Goal: Task Accomplishment & Management: Complete application form

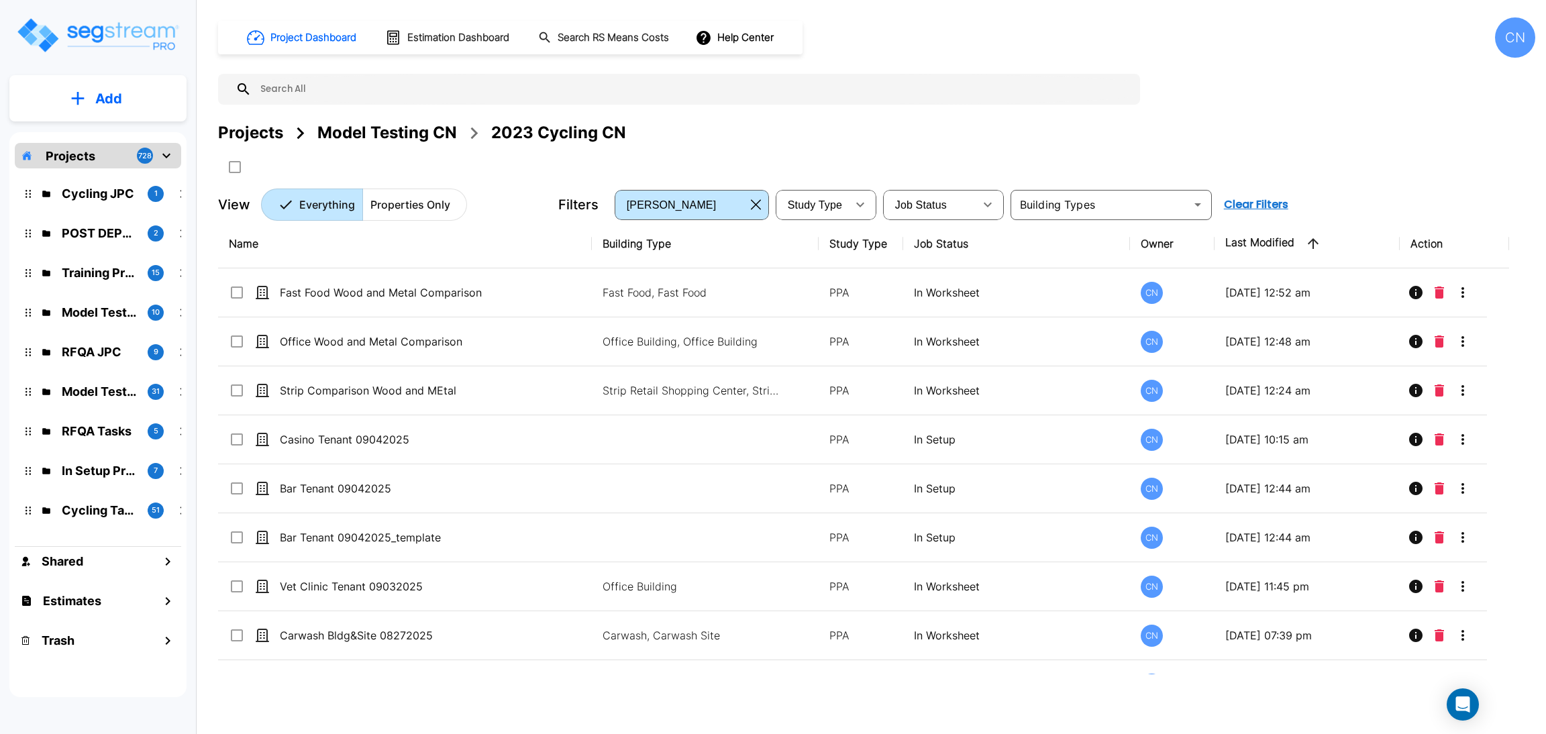
drag, startPoint x: 364, startPoint y: 139, endPoint x: 1389, endPoint y: 3, distance: 1034.6
click at [364, 138] on div "Model Testing CN" at bounding box center [387, 133] width 140 height 24
drag, startPoint x: 341, startPoint y: 134, endPoint x: 1515, endPoint y: 80, distance: 1175.9
click at [341, 133] on div "Model Testing CN" at bounding box center [387, 133] width 140 height 24
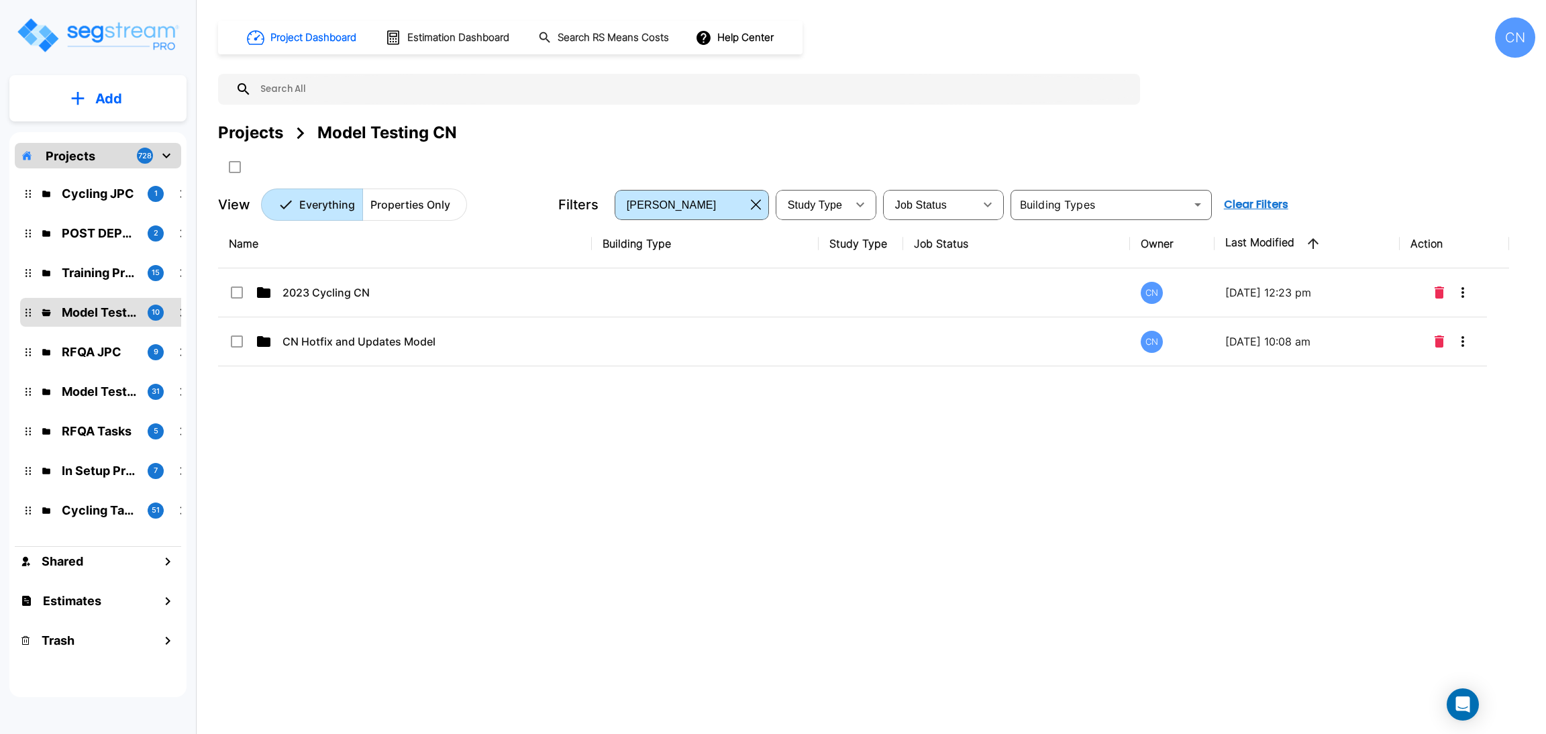
drag, startPoint x: 336, startPoint y: 410, endPoint x: 347, endPoint y: 346, distance: 64.7
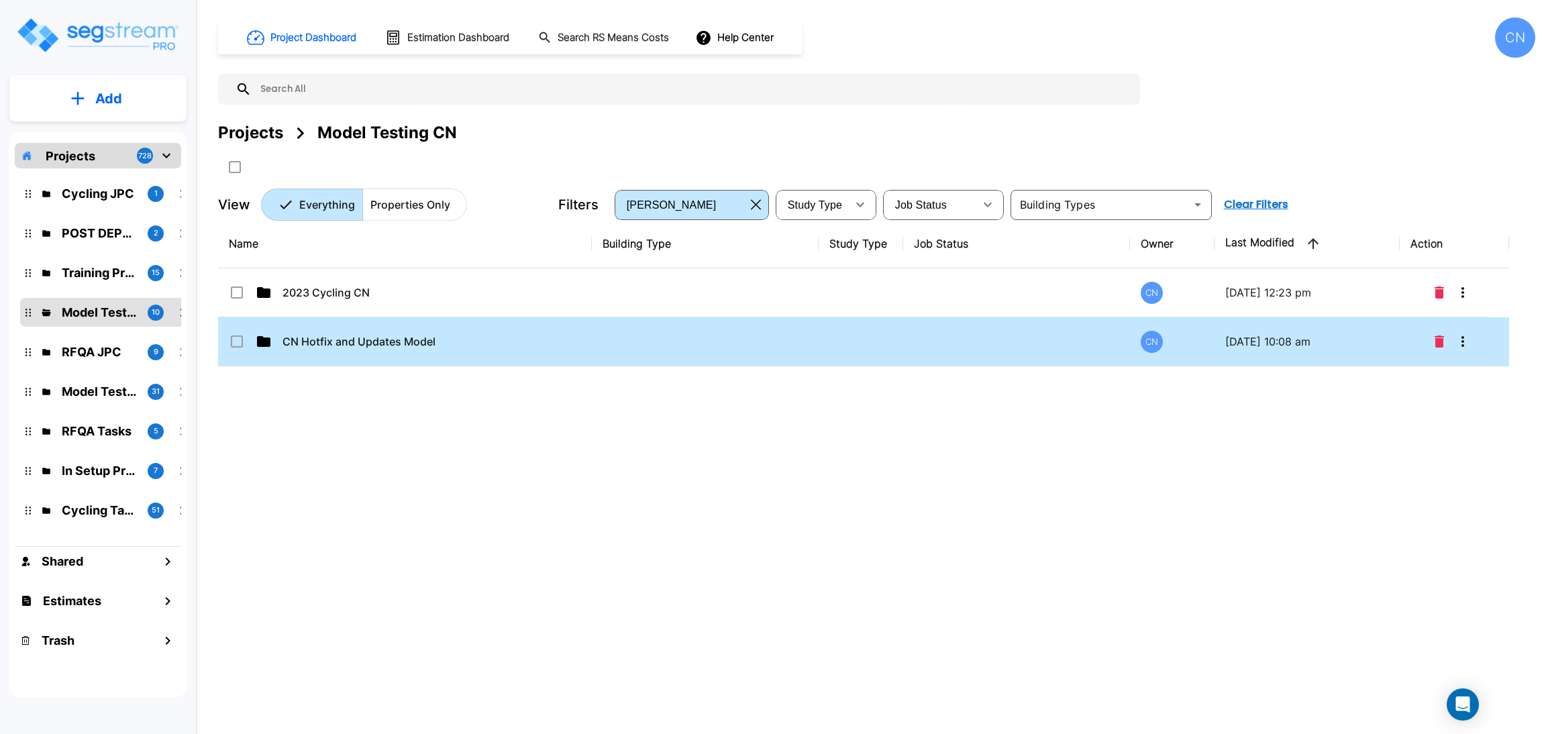
click at [336, 410] on div "Name Building Type Study Type Job Status Owner Last Modified Action 2023 Cyclin…" at bounding box center [863, 446] width 1291 height 455
click at [345, 344] on p "CN Hotfix and Updates Model" at bounding box center [397, 341] width 231 height 16
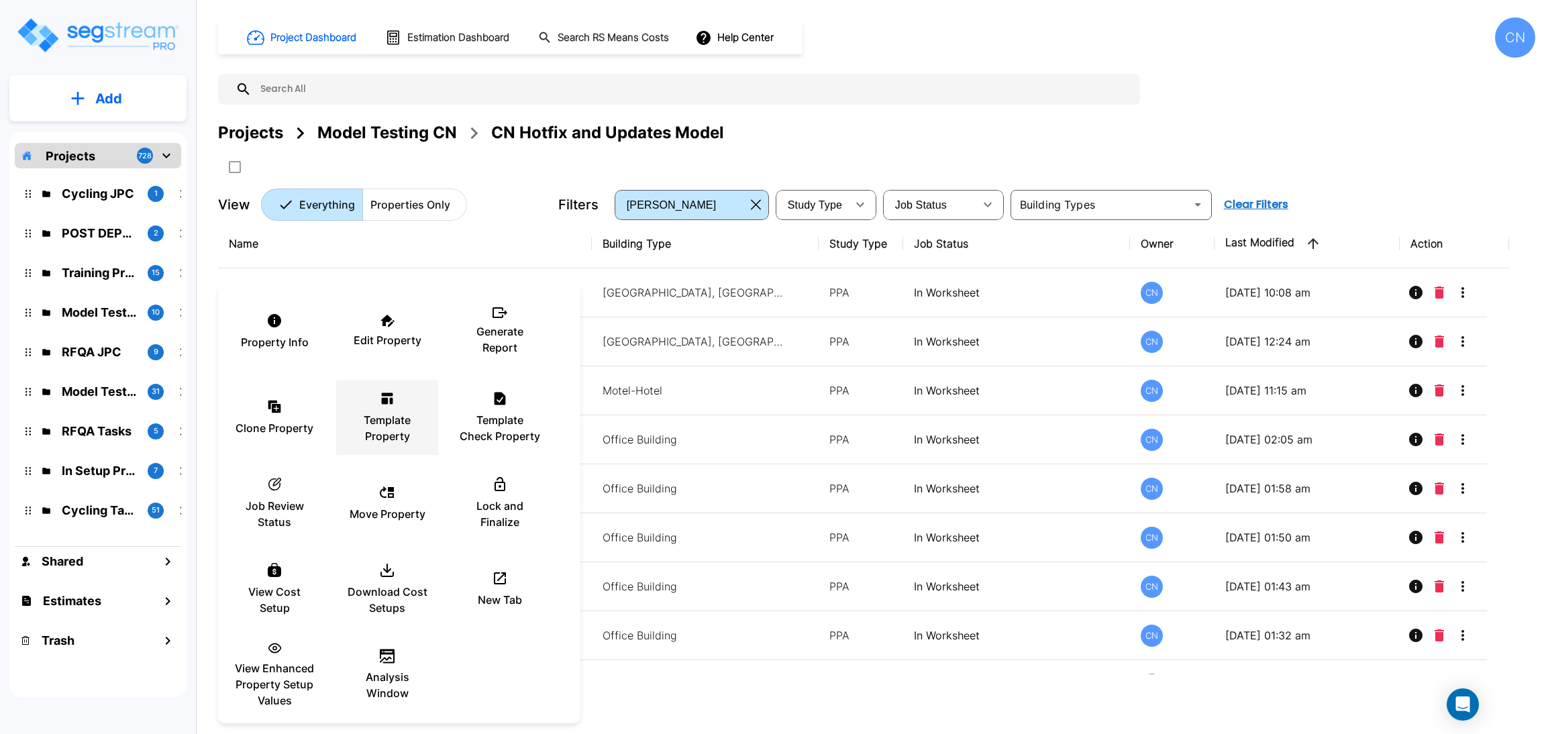
click at [384, 427] on p "Template Property" at bounding box center [387, 428] width 81 height 32
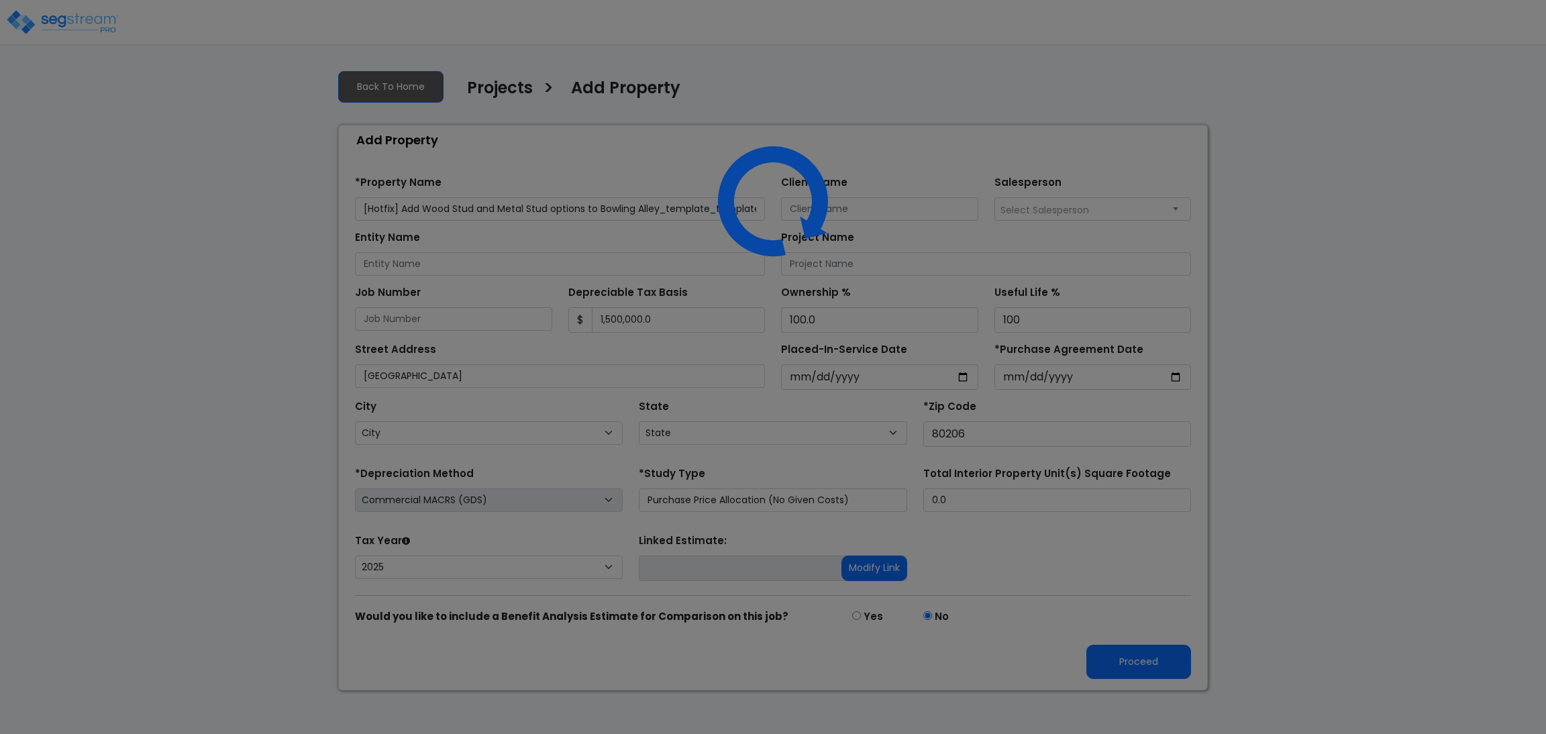
select select "2025"
select select "CO"
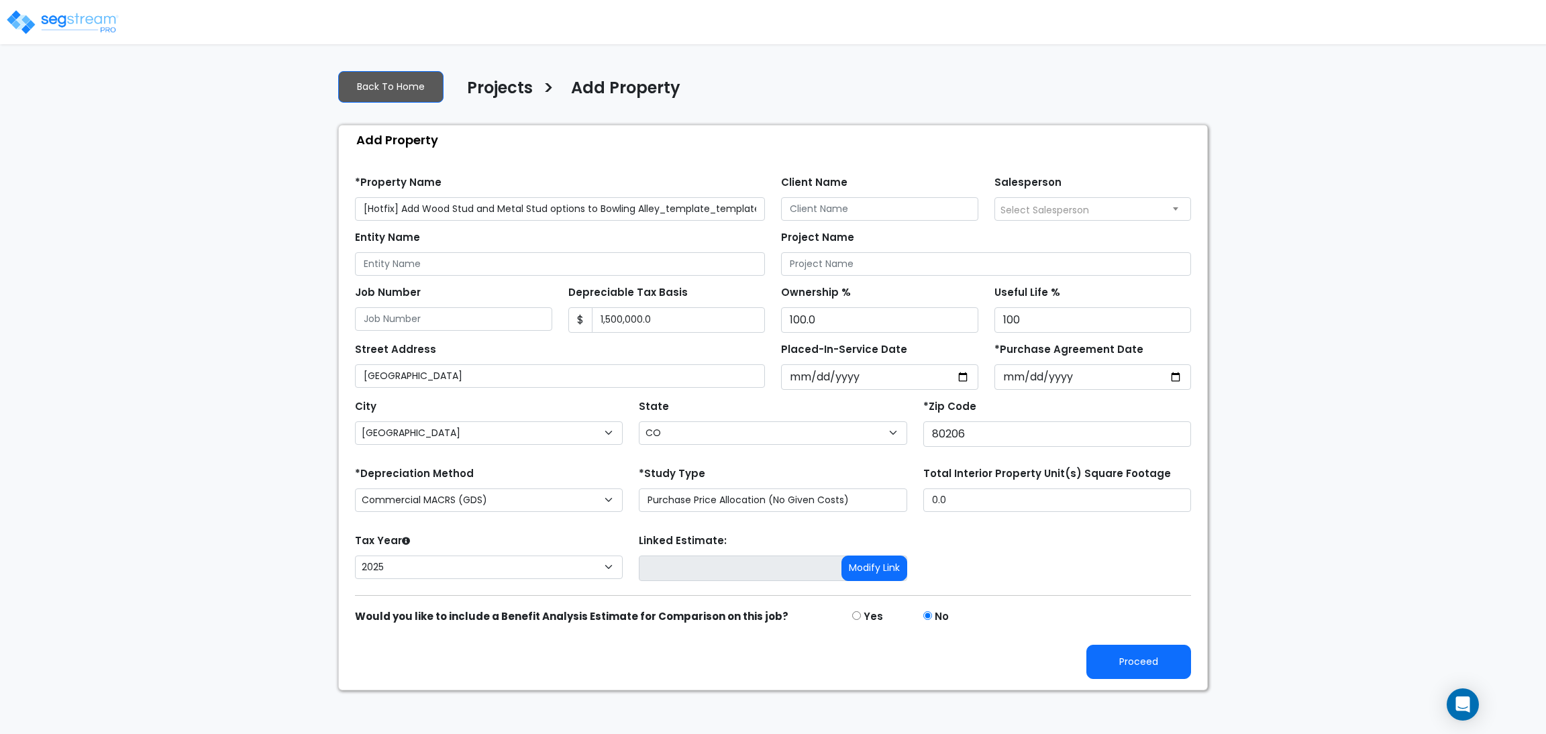
scroll to position [0, 3]
drag, startPoint x: 659, startPoint y: 209, endPoint x: 802, endPoint y: 215, distance: 143.7
click at [802, 215] on div "*Property Name [Hotfix] Add Wood Stud and Metal Stud options to Bowling Alley_t…" at bounding box center [773, 193] width 852 height 55
type input "[Hotfix] Add Wood Stud and Metal Stud options to Bowling Alley FINAL"
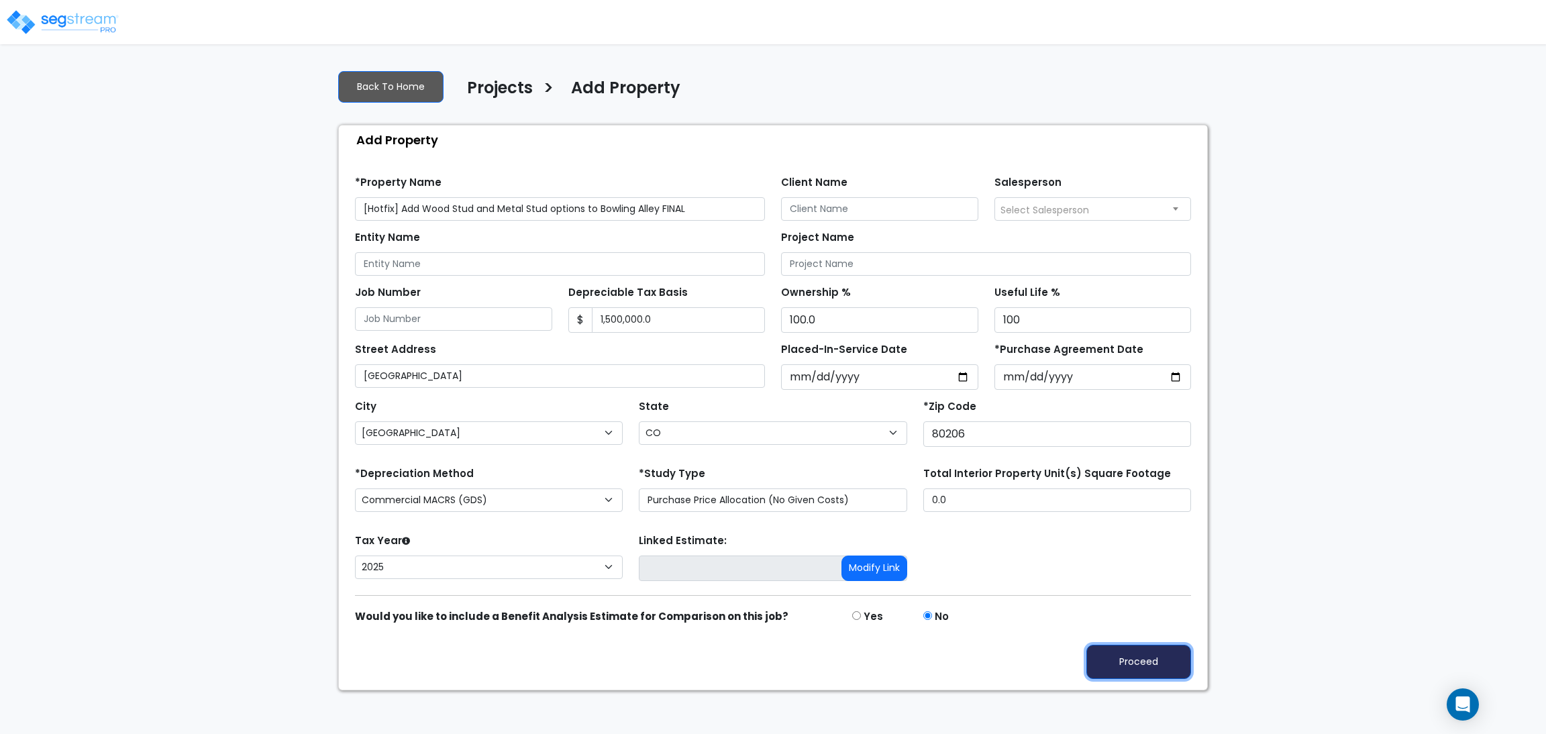
click at [1150, 672] on button "Proceed" at bounding box center [1138, 662] width 105 height 34
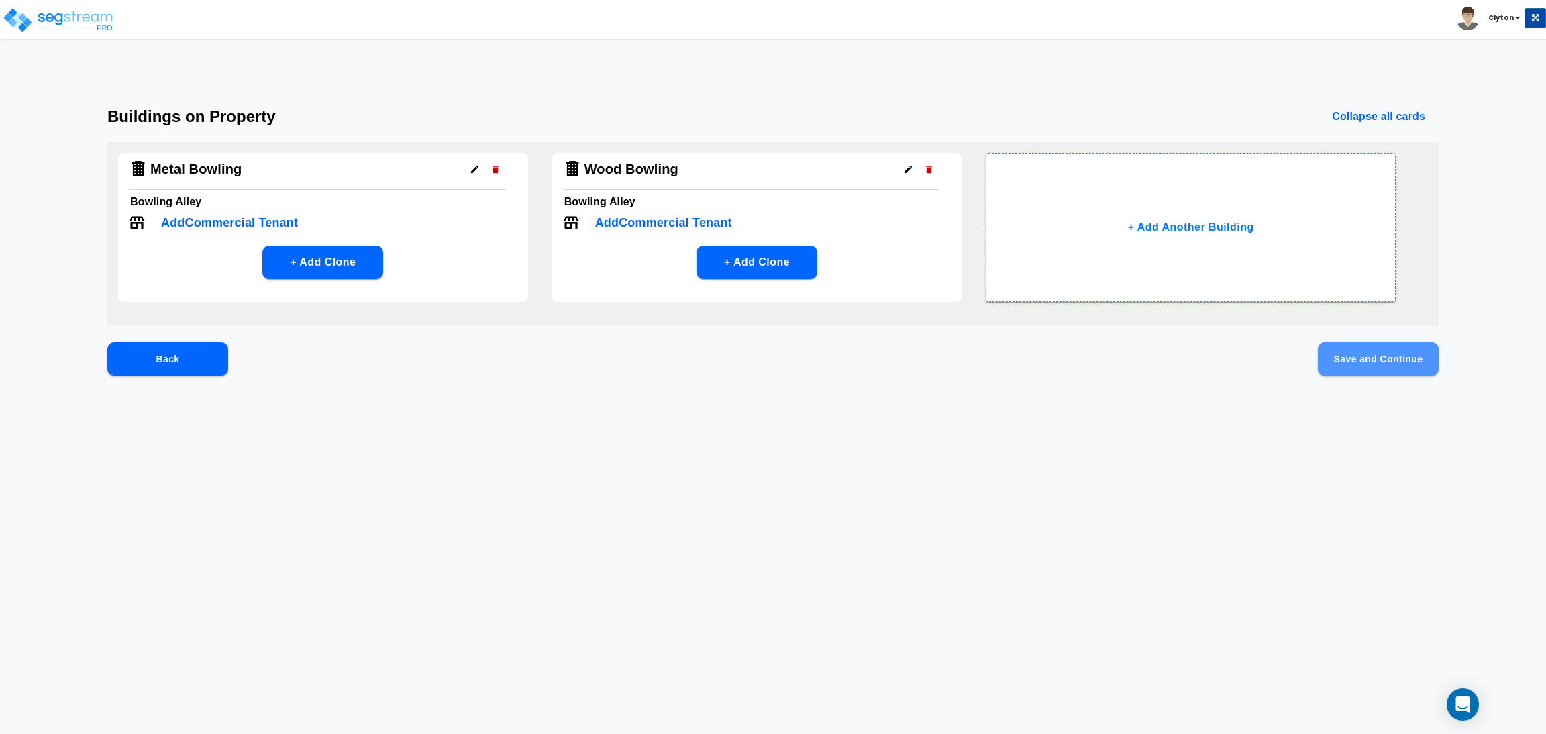
click at [1351, 360] on button "Save and Continue" at bounding box center [1378, 359] width 121 height 34
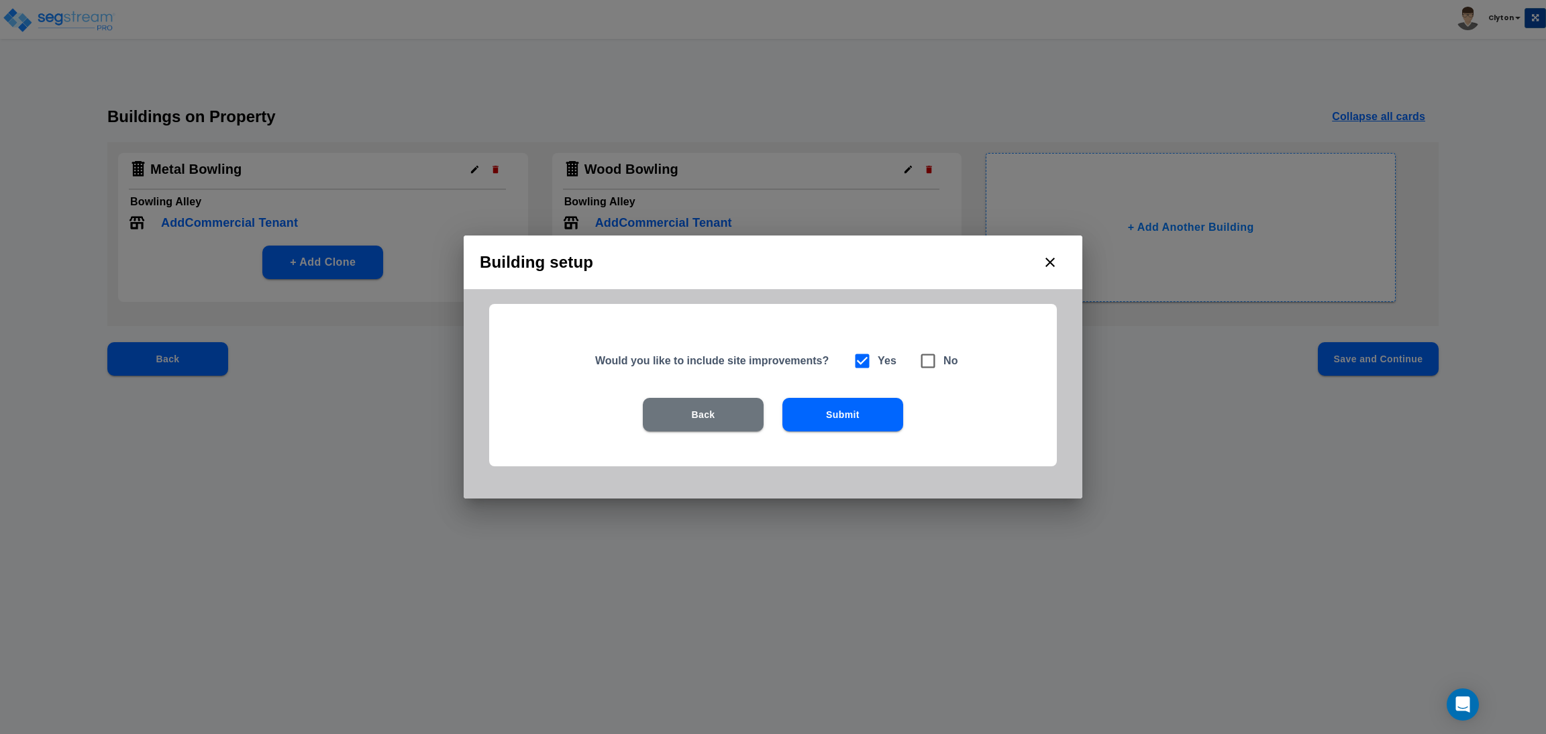
click at [923, 362] on icon at bounding box center [927, 361] width 19 height 19
checkbox input "false"
checkbox input "true"
click at [839, 416] on button "Submit" at bounding box center [842, 415] width 121 height 34
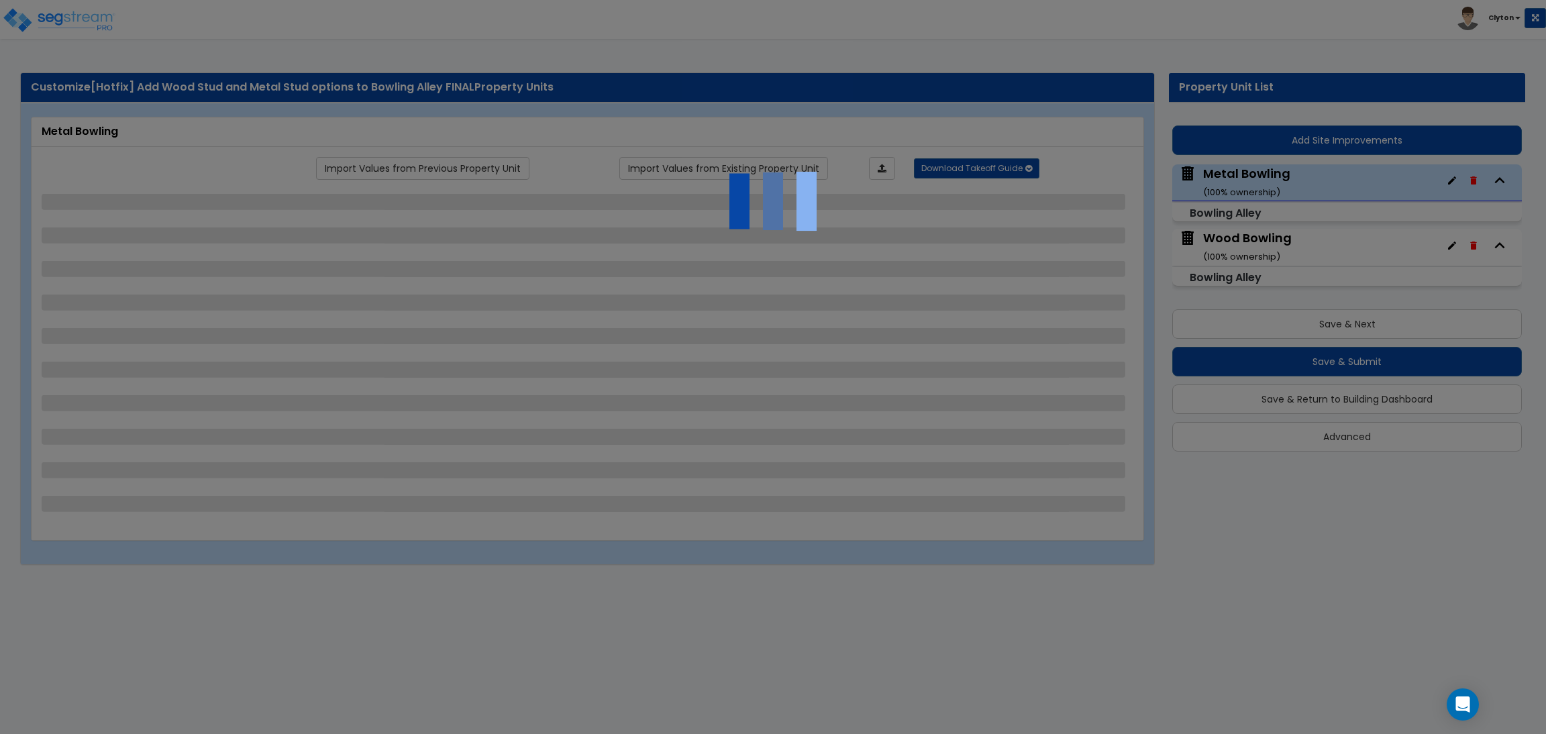
select select "8"
select select "2"
select select "1"
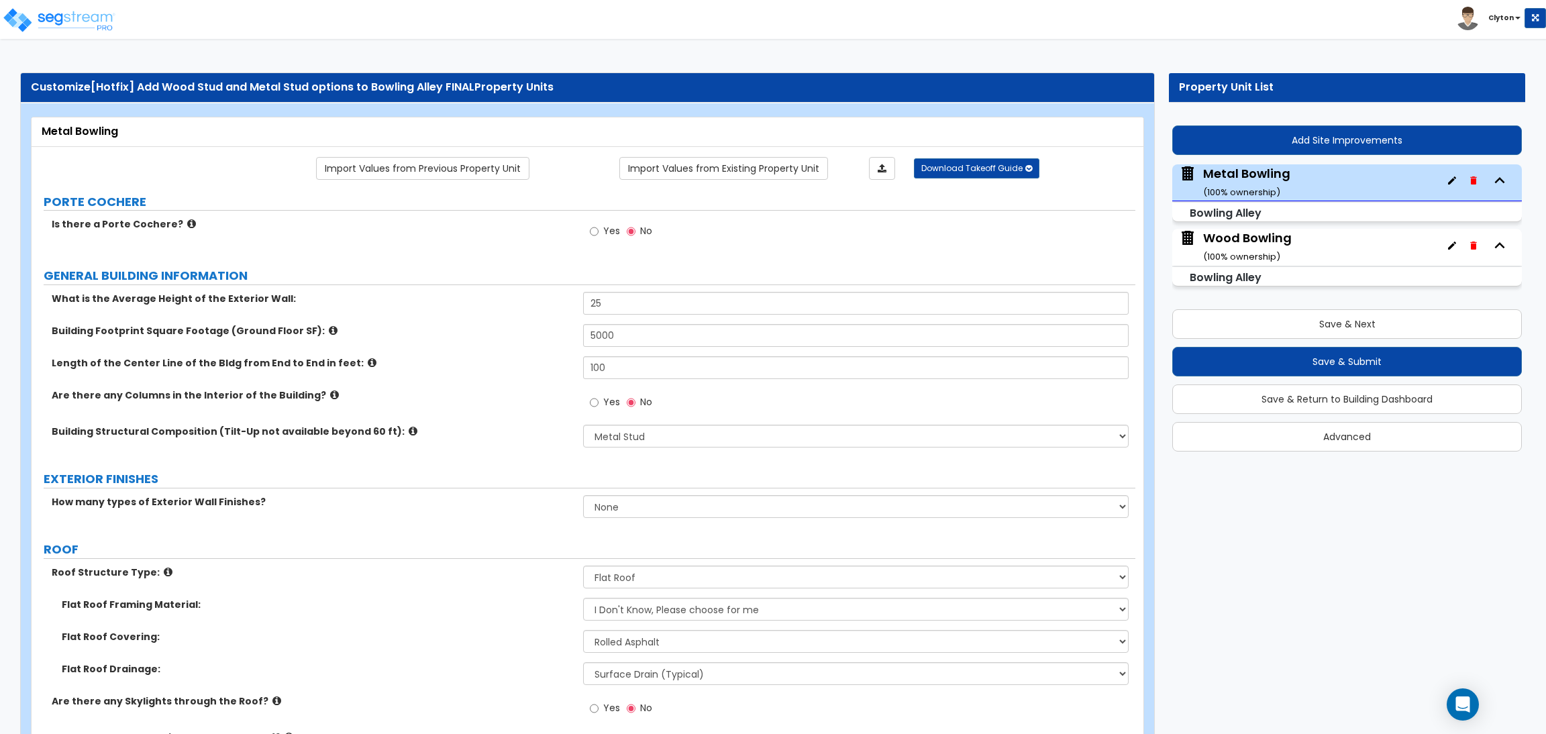
drag, startPoint x: 496, startPoint y: 466, endPoint x: 843, endPoint y: 400, distance: 353.0
click at [541, 339] on div "Building Footprint Square Footage (Ground Floor SF): 5000" at bounding box center [584, 340] width 1104 height 32
click at [791, 237] on div "Yes No" at bounding box center [858, 235] width 551 height 36
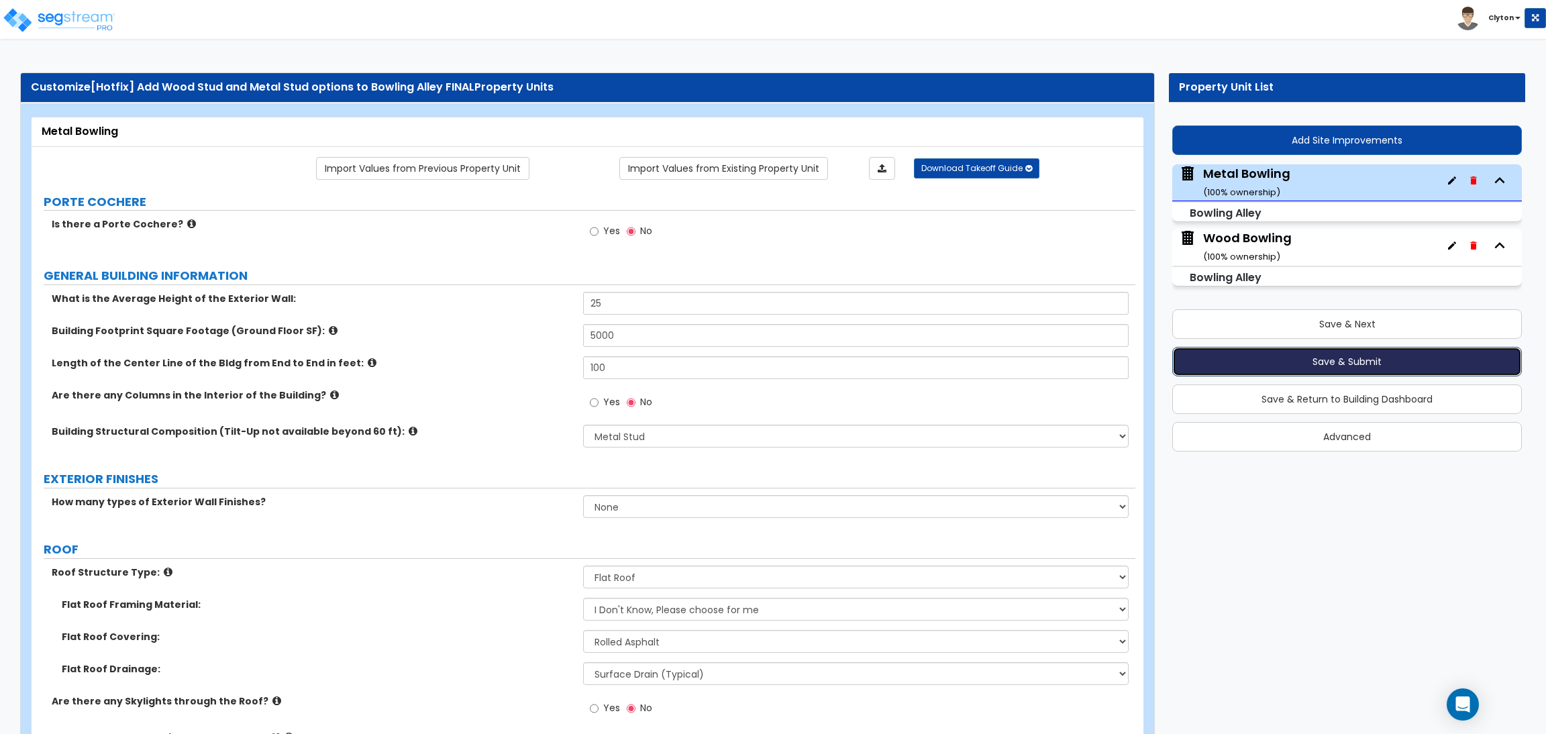
click at [1253, 355] on button "Save & Submit" at bounding box center [1347, 362] width 350 height 30
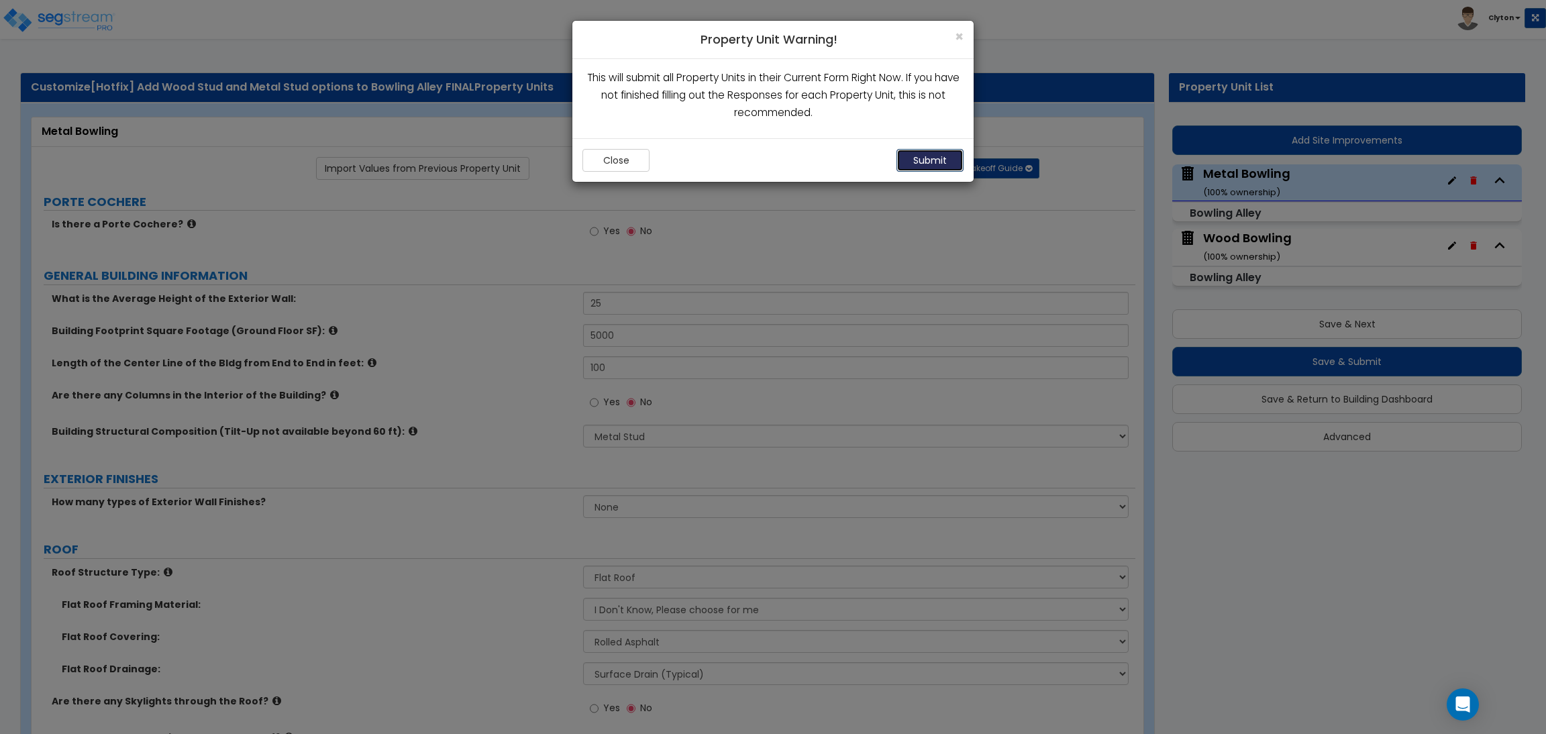
click at [914, 160] on button "Submit" at bounding box center [929, 160] width 67 height 23
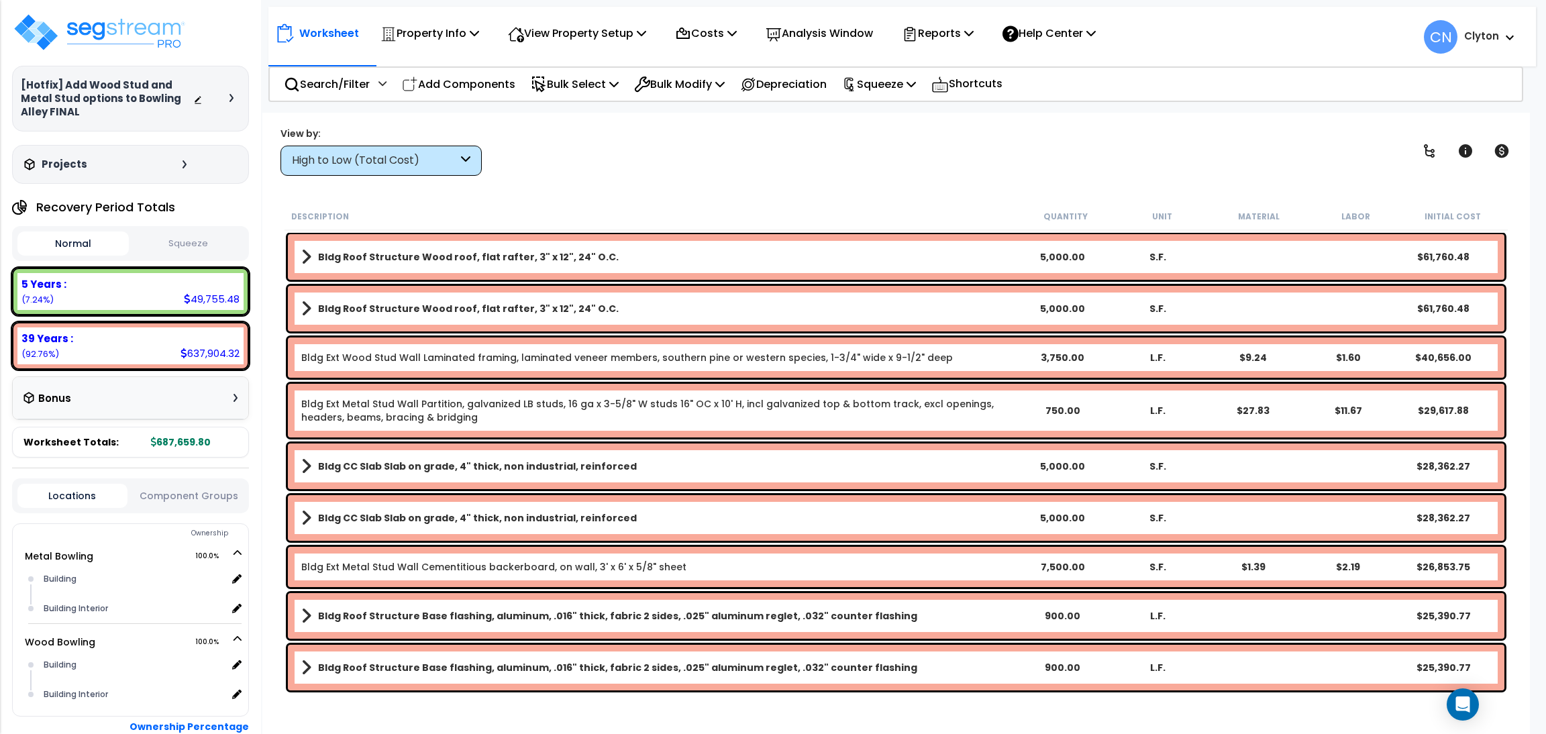
click at [380, 155] on div "High to Low (Total Cost)" at bounding box center [375, 160] width 166 height 15
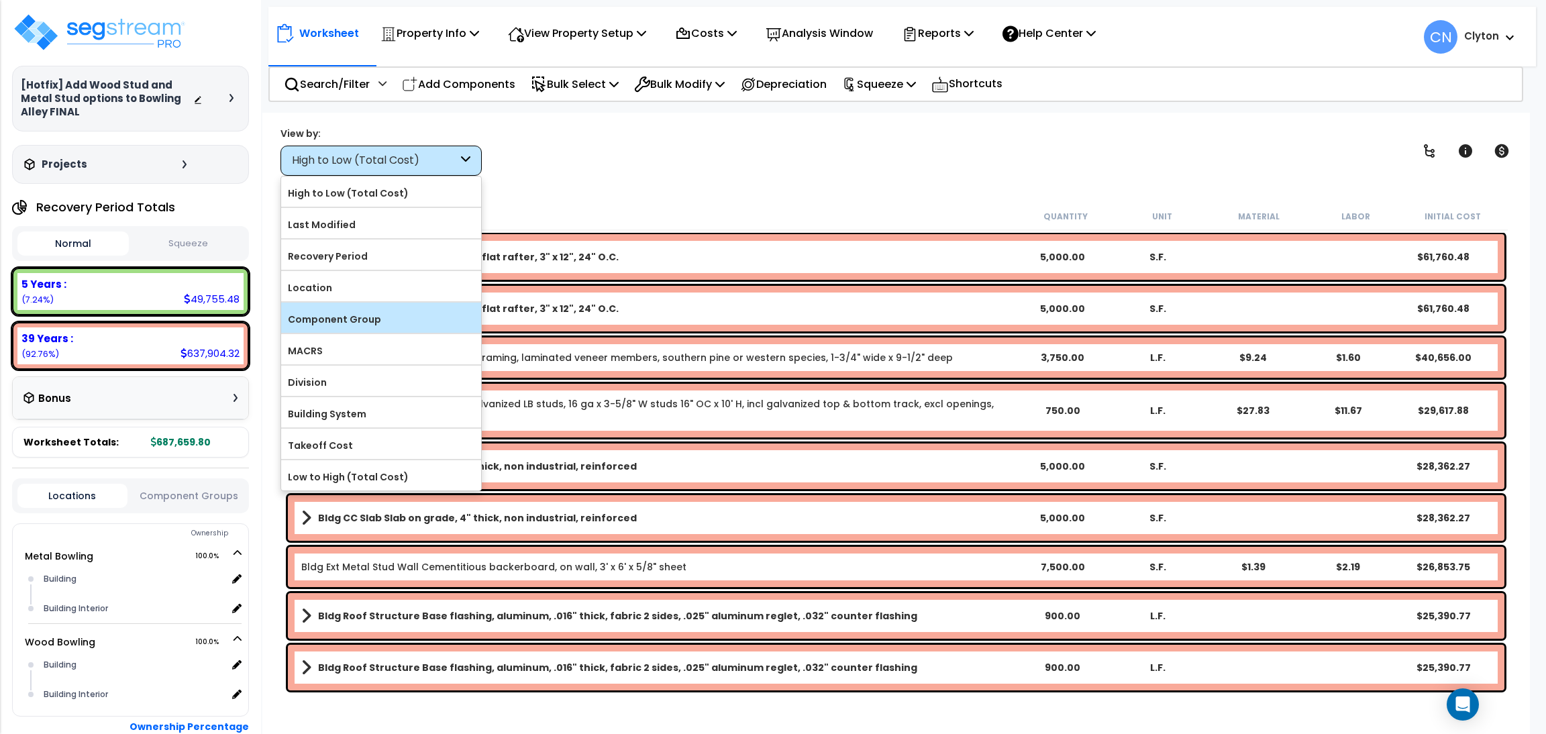
click at [367, 316] on label "Component Group" at bounding box center [381, 319] width 200 height 20
click at [339, 321] on label "Component Group" at bounding box center [381, 319] width 200 height 20
click at [0, 0] on input "Component Group" at bounding box center [0, 0] width 0 height 0
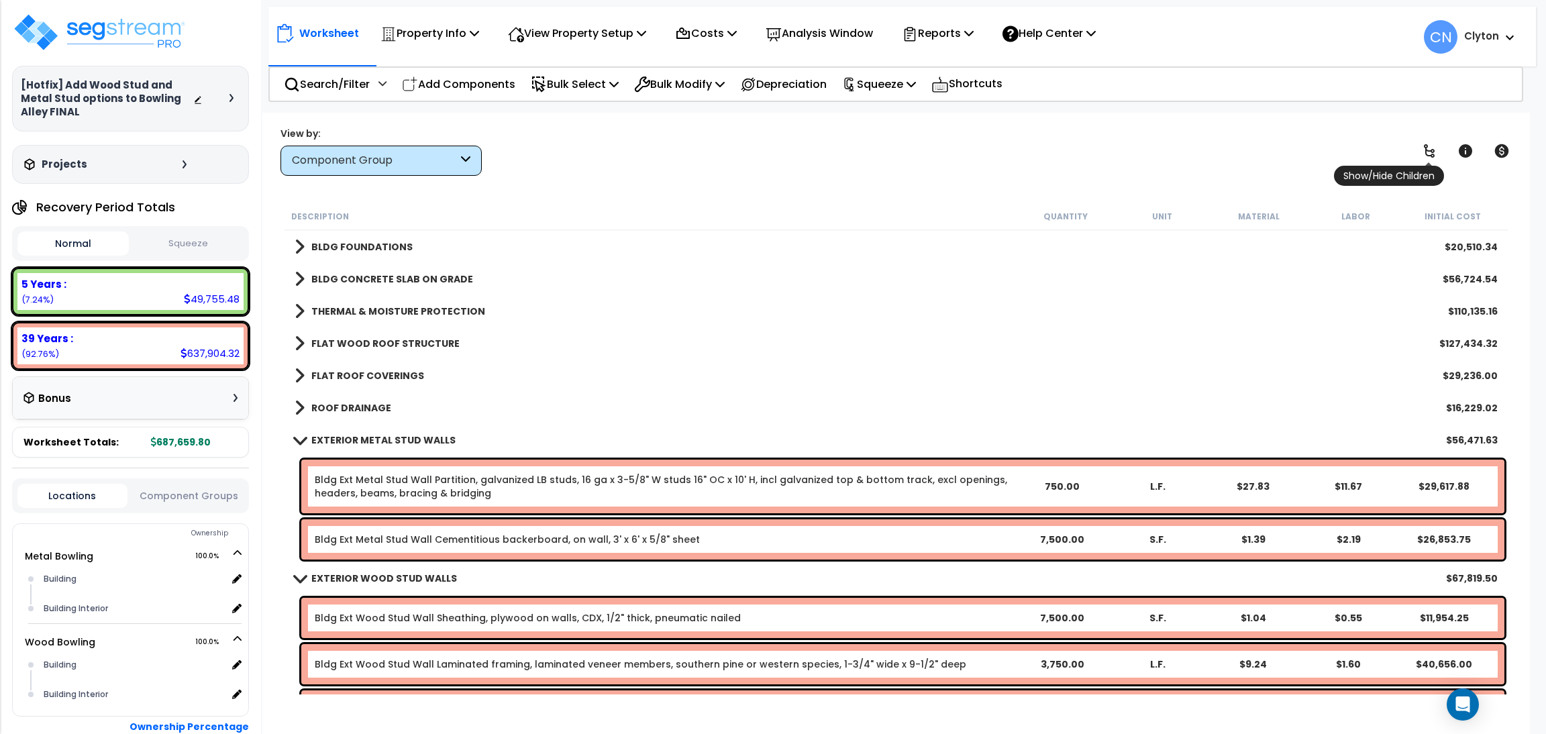
click at [1430, 150] on icon at bounding box center [1429, 151] width 16 height 16
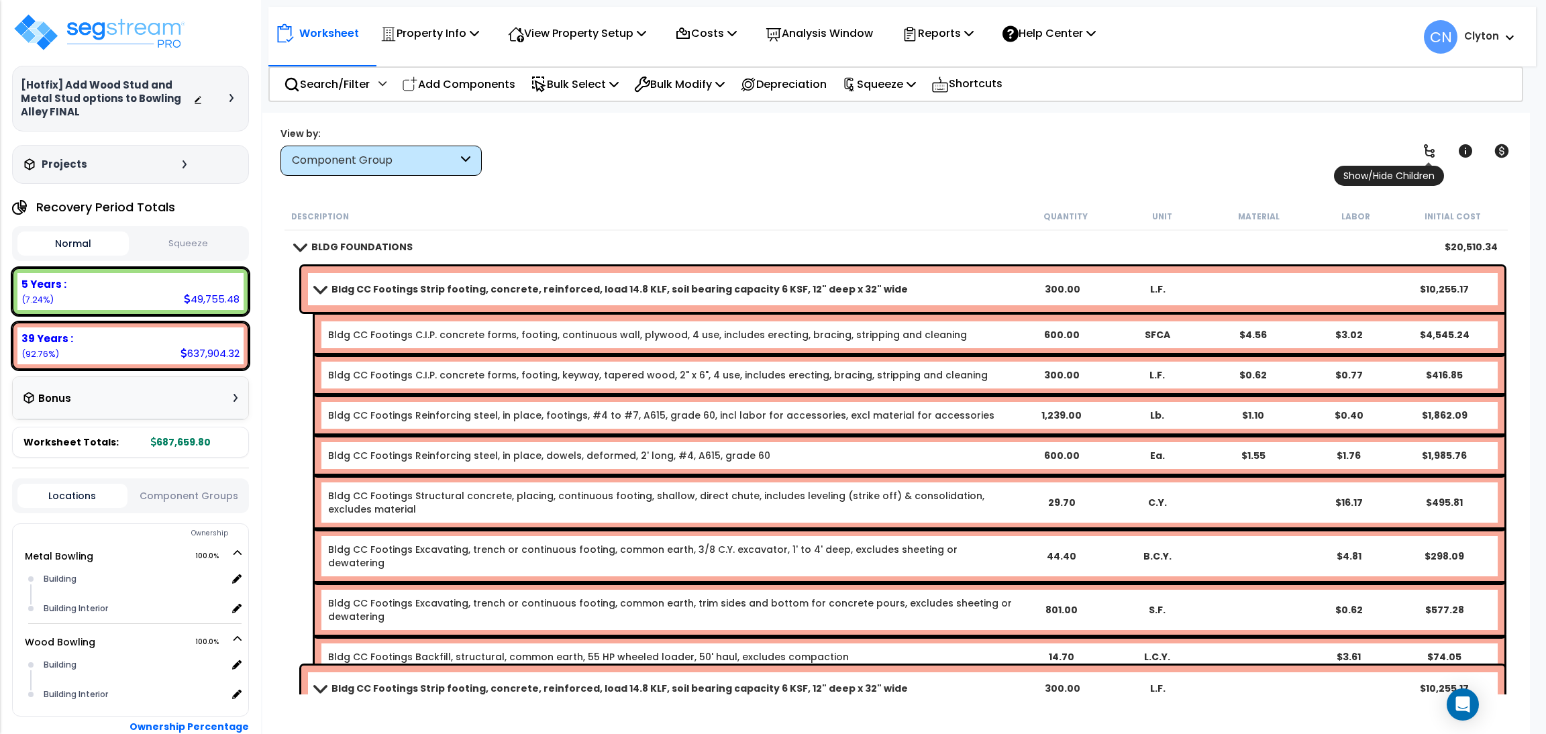
click at [1430, 150] on icon at bounding box center [1429, 151] width 16 height 16
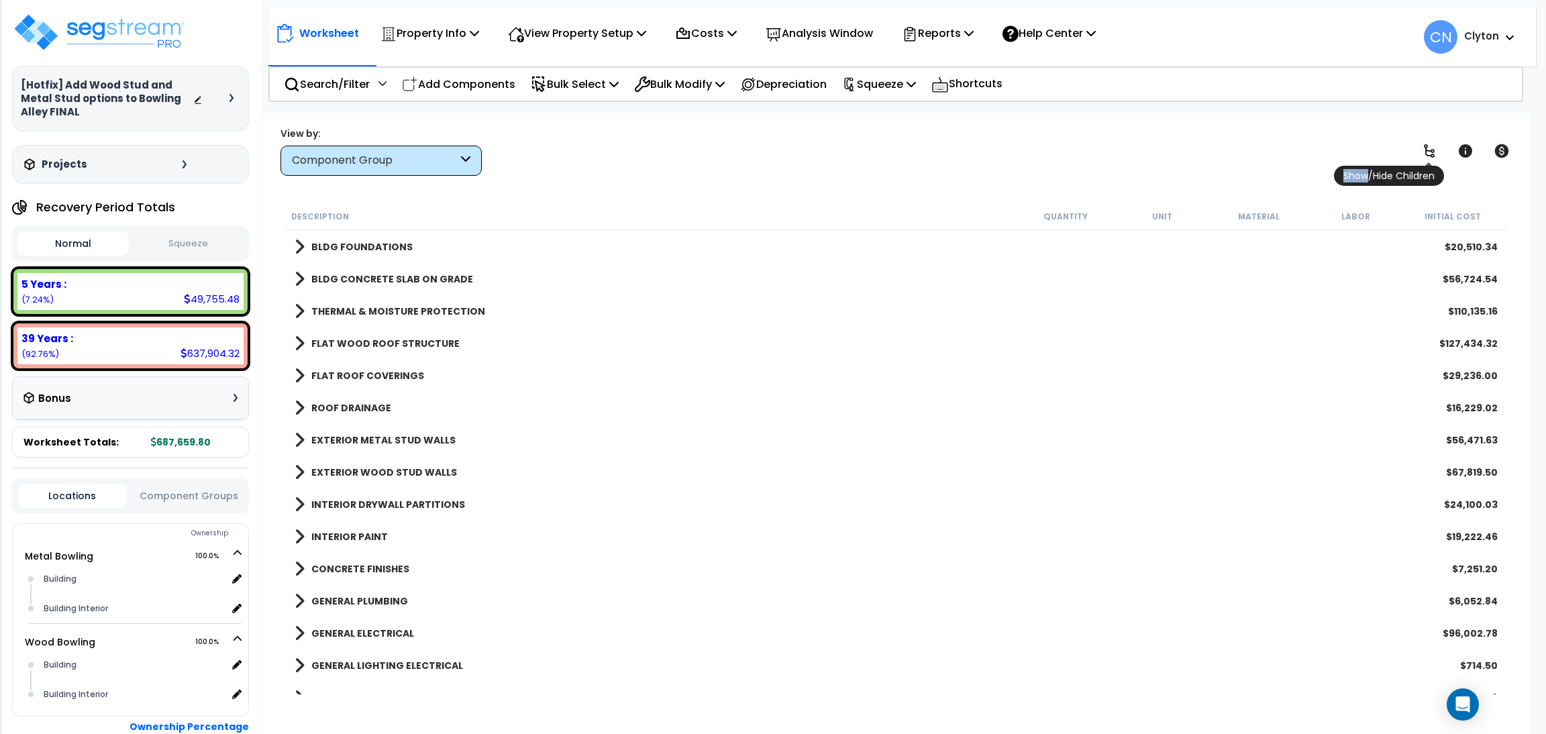
click at [1430, 150] on icon at bounding box center [1429, 151] width 16 height 16
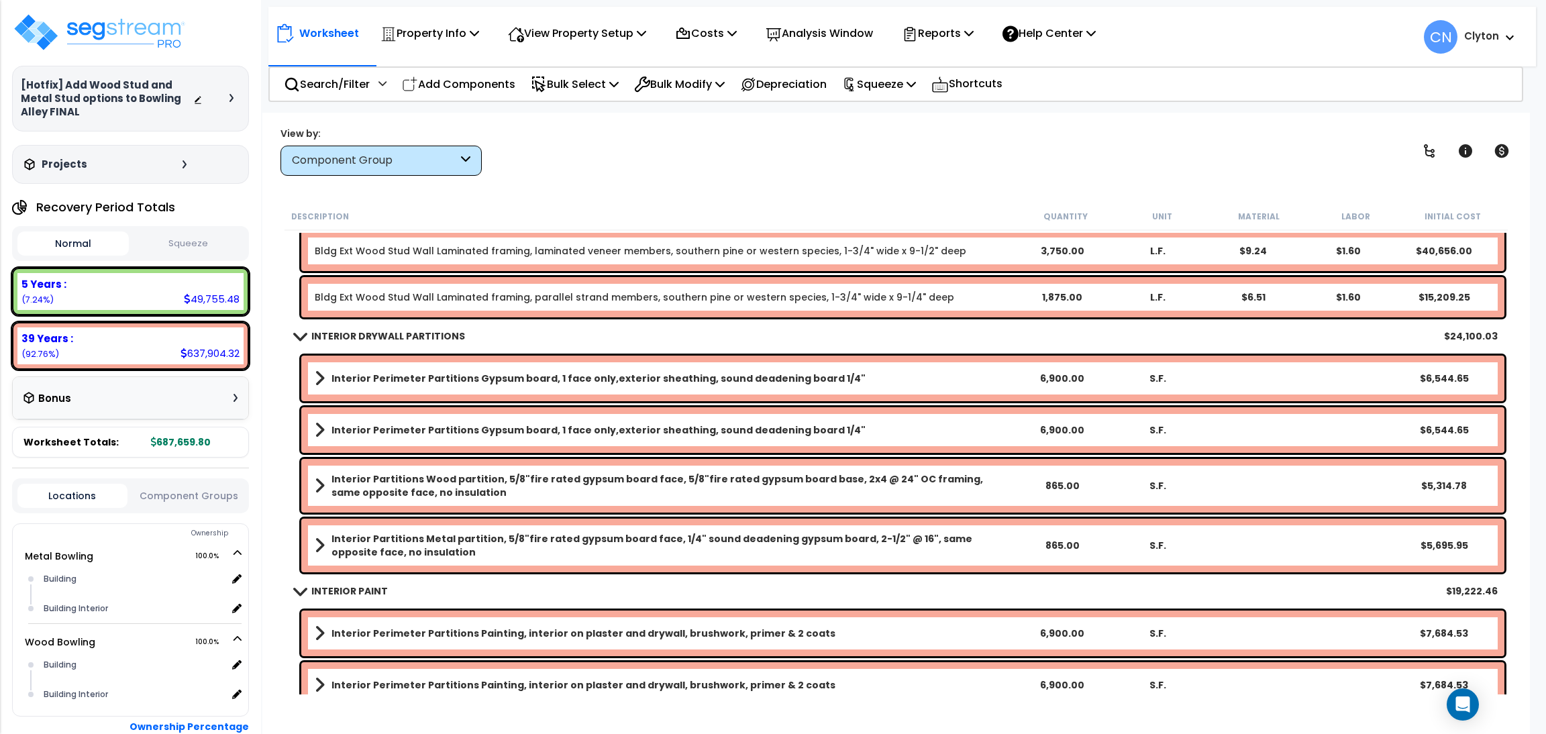
scroll to position [1711, 0]
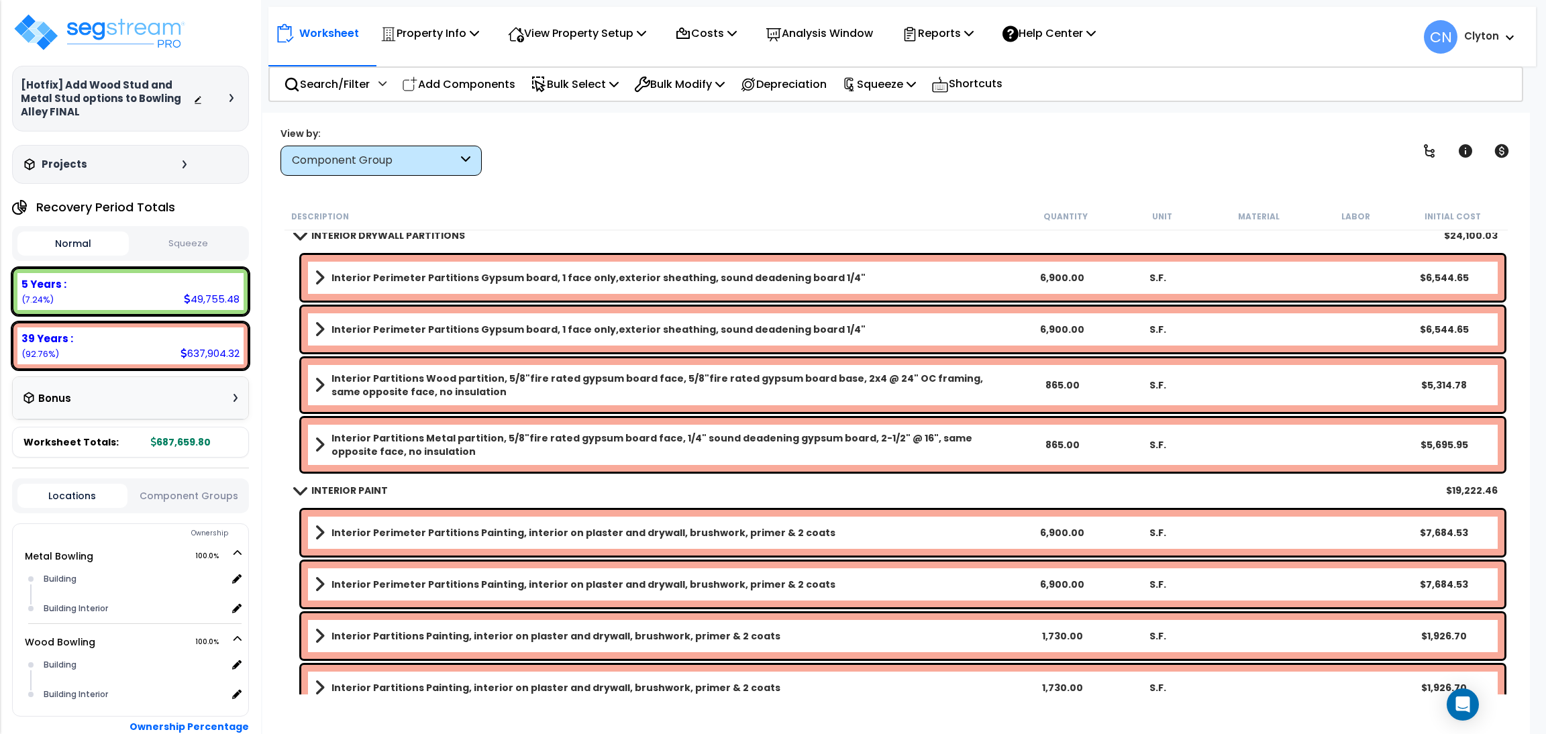
click at [1354, 143] on div "View by: Component Group High to Low (Total Cost)" at bounding box center [896, 151] width 1240 height 50
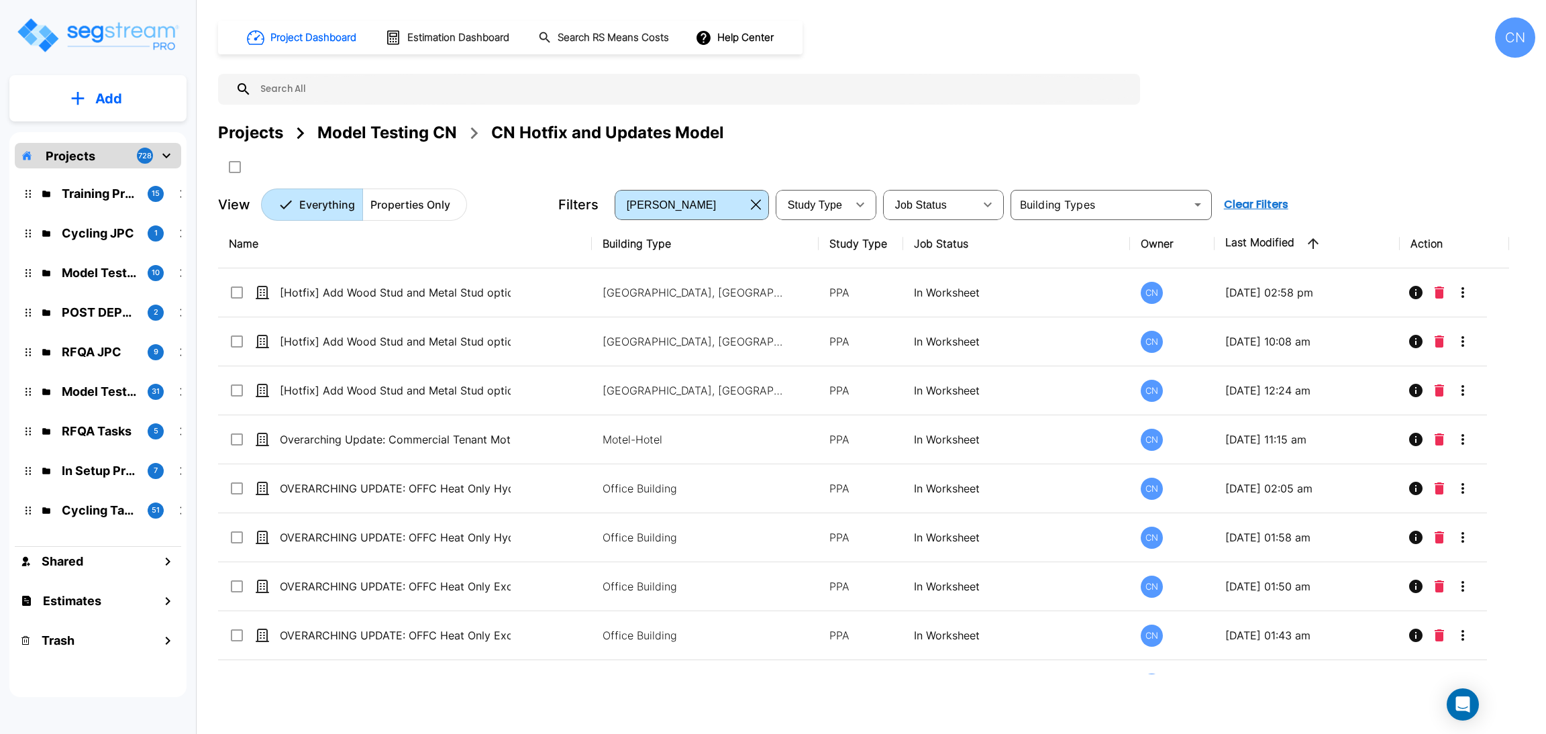
drag, startPoint x: 396, startPoint y: 132, endPoint x: 1540, endPoint y: 142, distance: 1144.5
click at [396, 132] on div "Model Testing CN" at bounding box center [387, 133] width 140 height 24
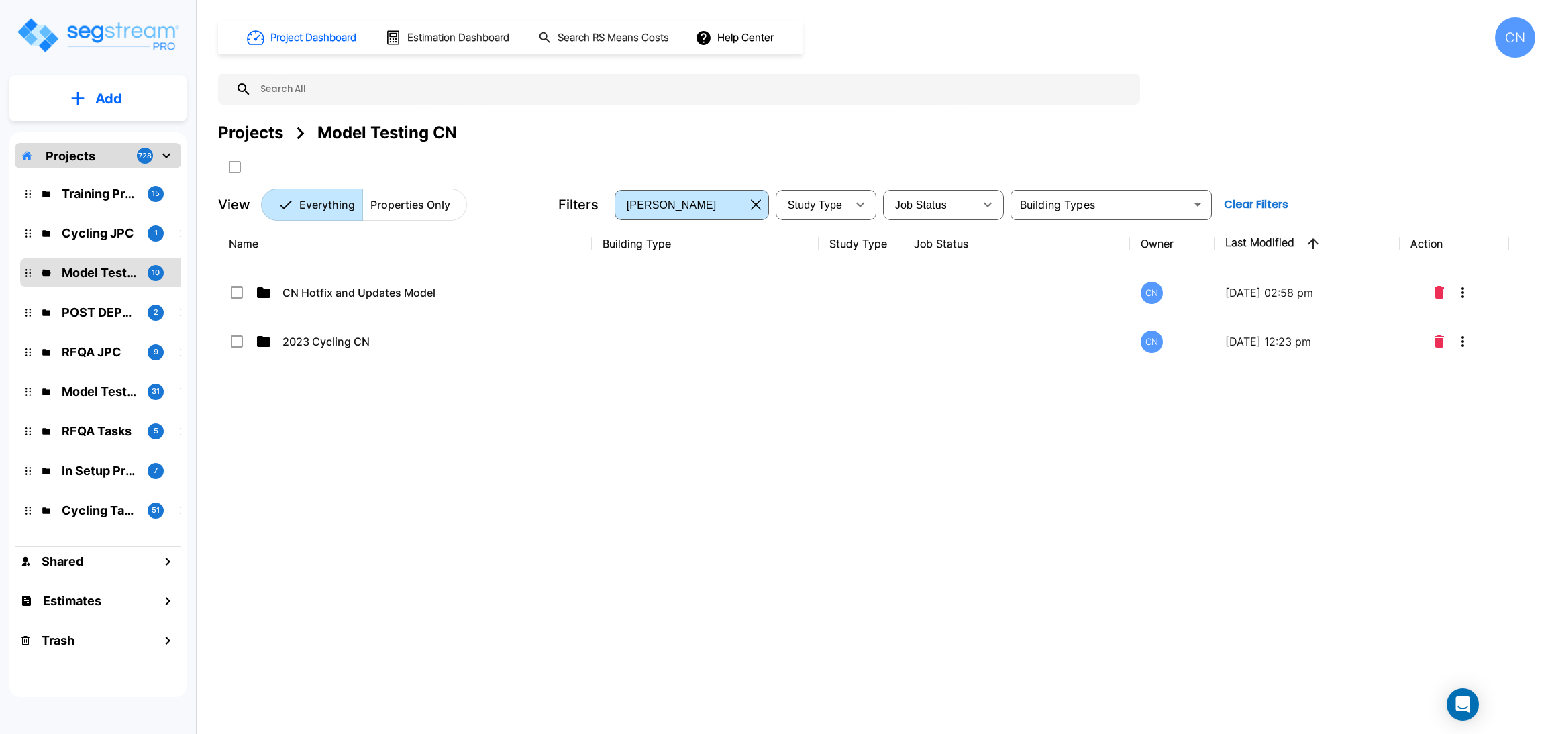
click at [977, 579] on div "Name Building Type Study Type Job Status Owner Last Modified Action CN Hotfix a…" at bounding box center [863, 446] width 1291 height 455
drag, startPoint x: 304, startPoint y: 335, endPoint x: 317, endPoint y: 339, distance: 13.8
click at [304, 335] on p "2023 Cycling CN" at bounding box center [397, 341] width 231 height 16
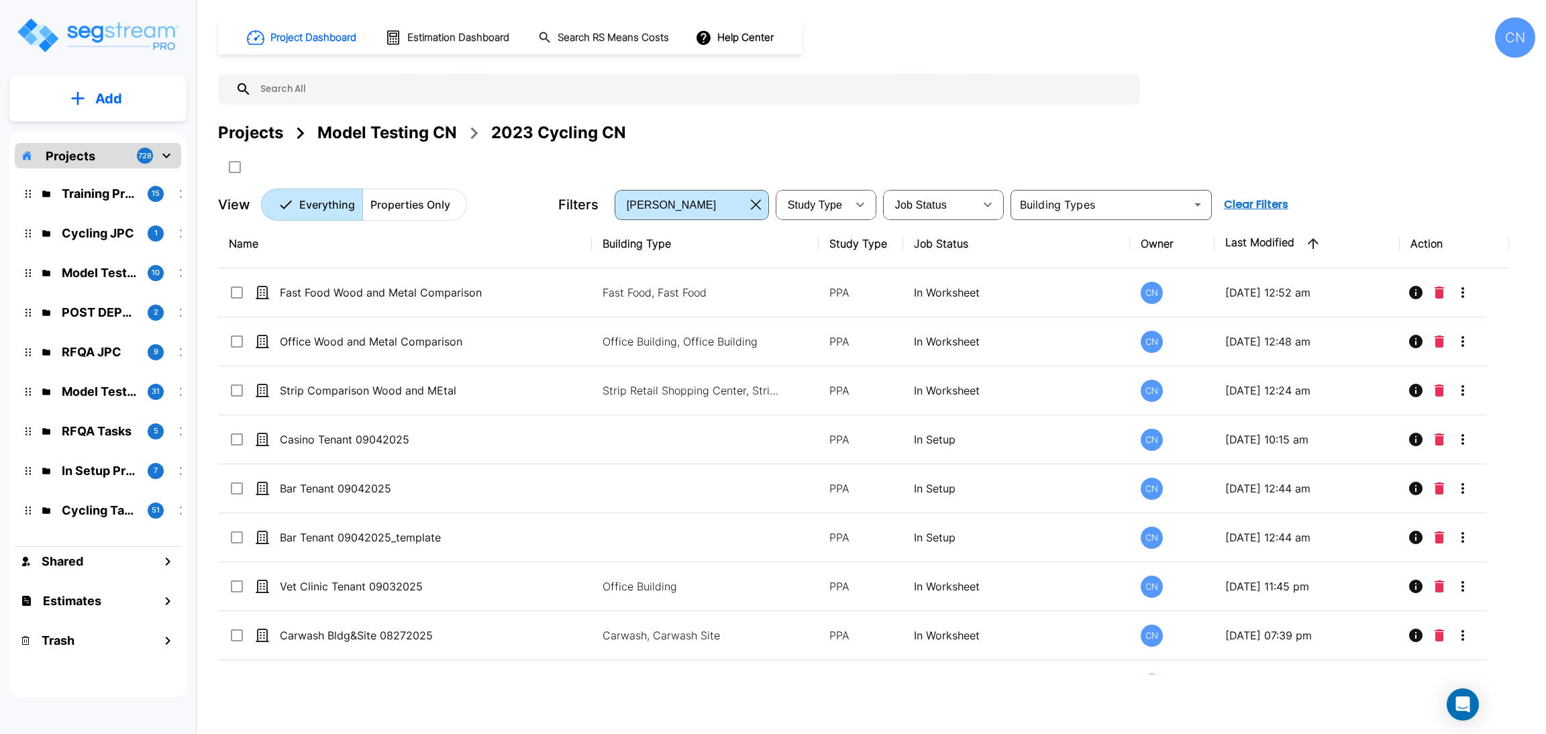
drag, startPoint x: 775, startPoint y: 143, endPoint x: 1539, endPoint y: 325, distance: 785.6
click at [775, 143] on div "Projects Model Testing CN 2023 Cycling CN" at bounding box center [876, 133] width 1317 height 24
click at [1391, 175] on div "Projects Model Testing CN 2023 Cycling CN" at bounding box center [876, 149] width 1317 height 57
